Goal: Navigation & Orientation: Find specific page/section

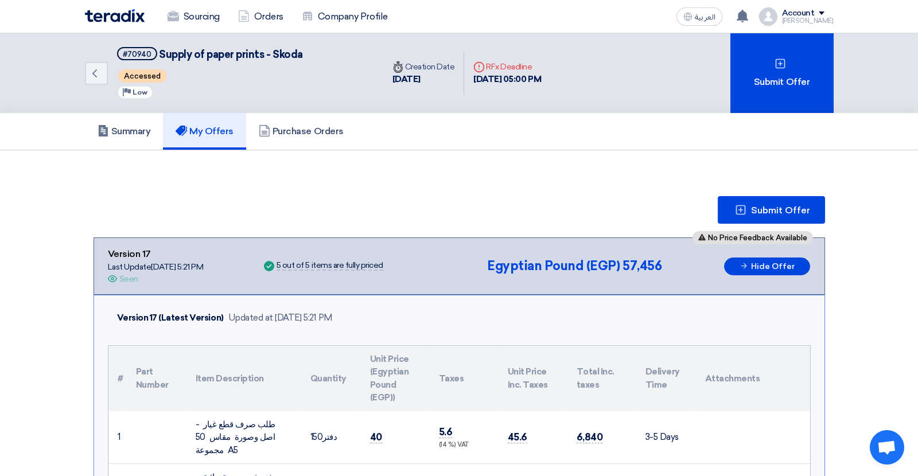
click at [206, 126] on h5 "My Offers" at bounding box center [205, 131] width 58 height 11
click at [134, 131] on h5 "Summary" at bounding box center [124, 131] width 53 height 11
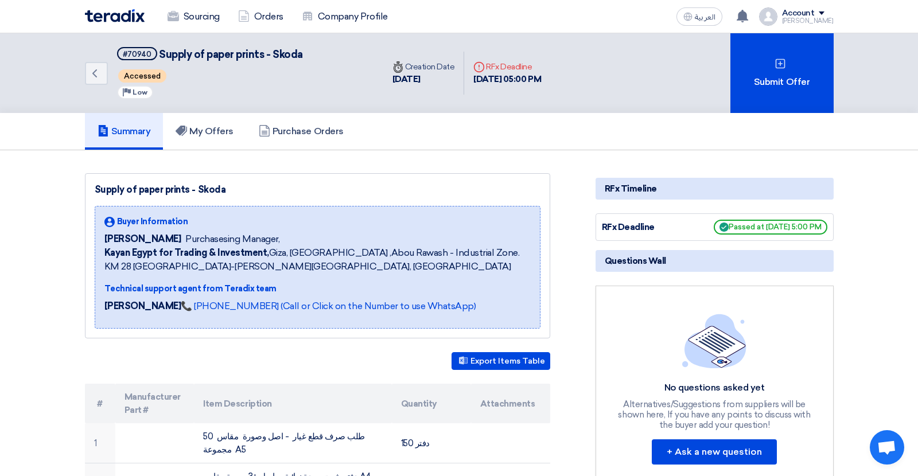
click at [134, 131] on h5 "Summary" at bounding box center [124, 131] width 53 height 11
click at [220, 135] on h5 "My Offers" at bounding box center [205, 131] width 58 height 11
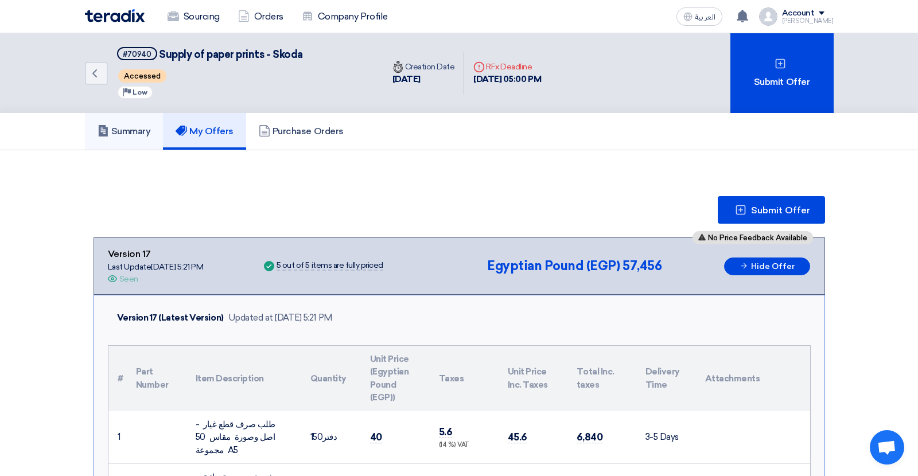
click at [128, 128] on h5 "Summary" at bounding box center [124, 131] width 53 height 11
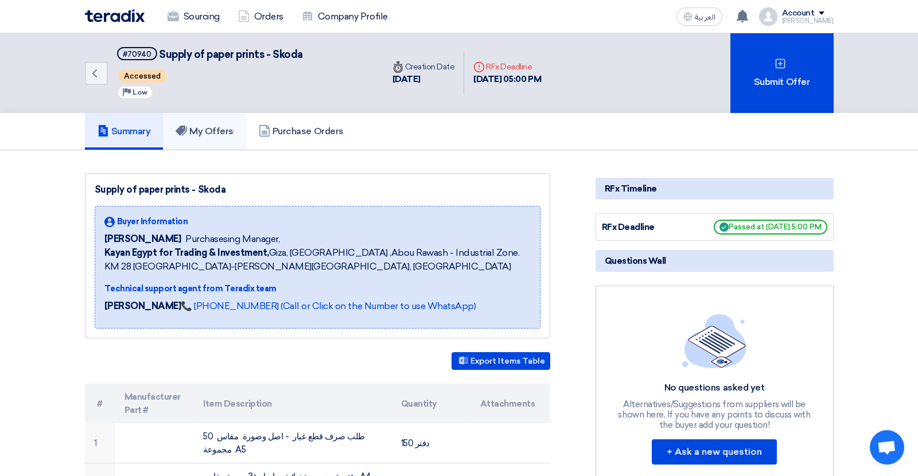
click at [214, 127] on h5 "My Offers" at bounding box center [205, 131] width 58 height 11
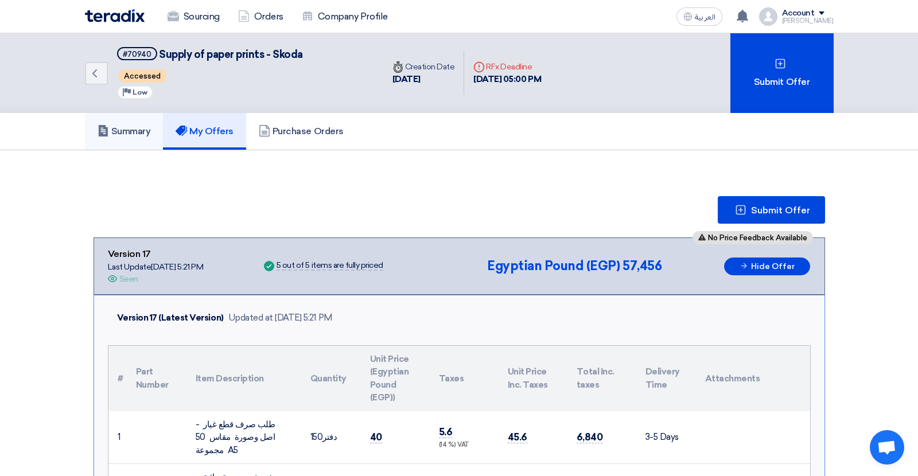
click at [138, 139] on link "Summary" at bounding box center [124, 131] width 79 height 37
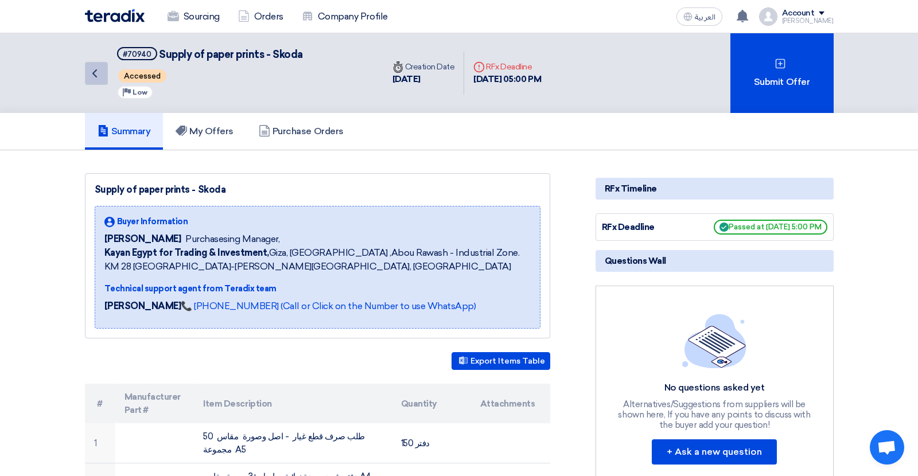
click at [87, 66] on link "Back" at bounding box center [96, 73] width 23 height 23
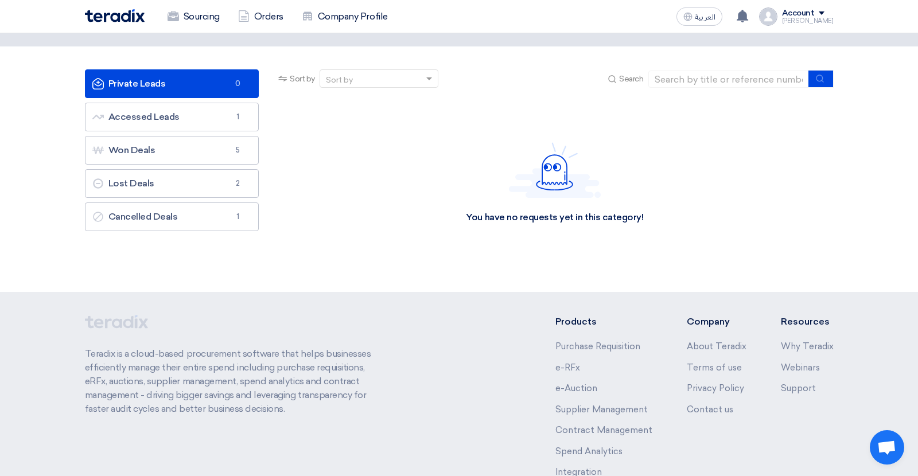
scroll to position [38, 0]
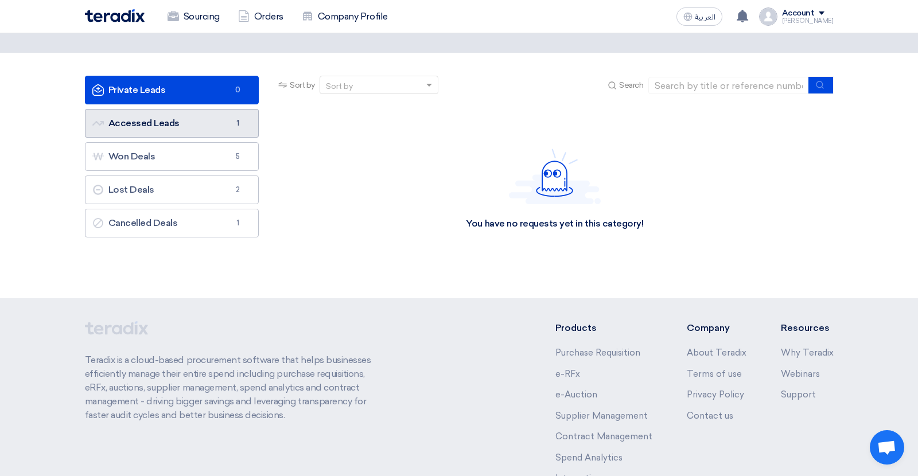
click at [139, 131] on link "Accessed Leads Accessed Leads 1" at bounding box center [172, 123] width 175 height 29
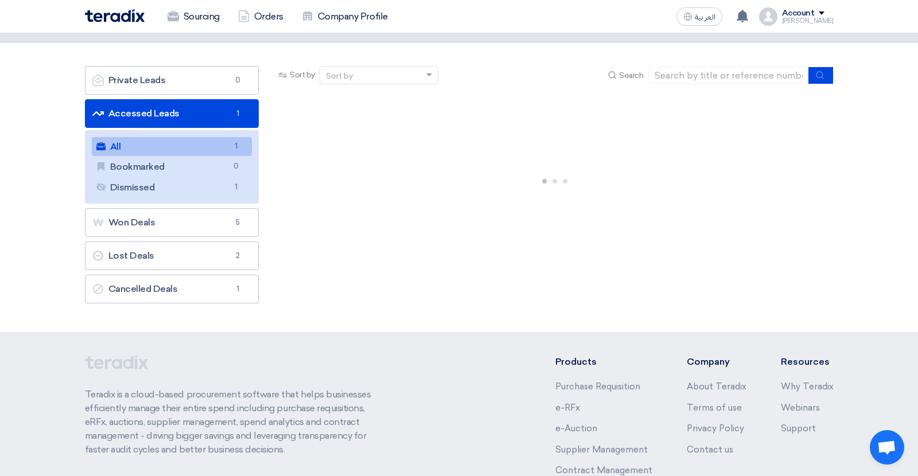
scroll to position [0, 0]
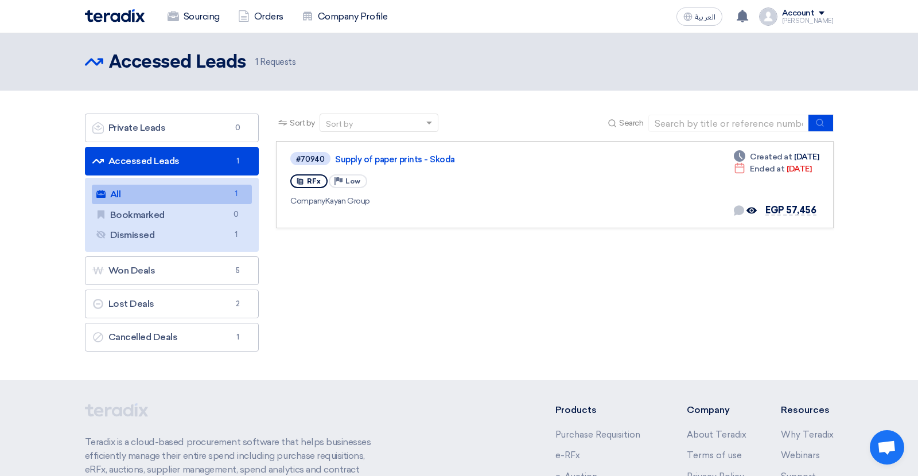
click at [191, 157] on link "Accessed Leads Accessed Leads 1" at bounding box center [172, 161] width 175 height 29
click at [160, 165] on link "Accessed Leads Accessed Leads 1" at bounding box center [172, 161] width 175 height 29
click at [150, 199] on link "All All 1" at bounding box center [172, 195] width 161 height 20
click at [54, 222] on section "Private Leads Private Leads 0 Accessed Leads Accessed Leads 1 All All 1 Bookmar…" at bounding box center [459, 236] width 918 height 290
